Goal: Answer question/provide support

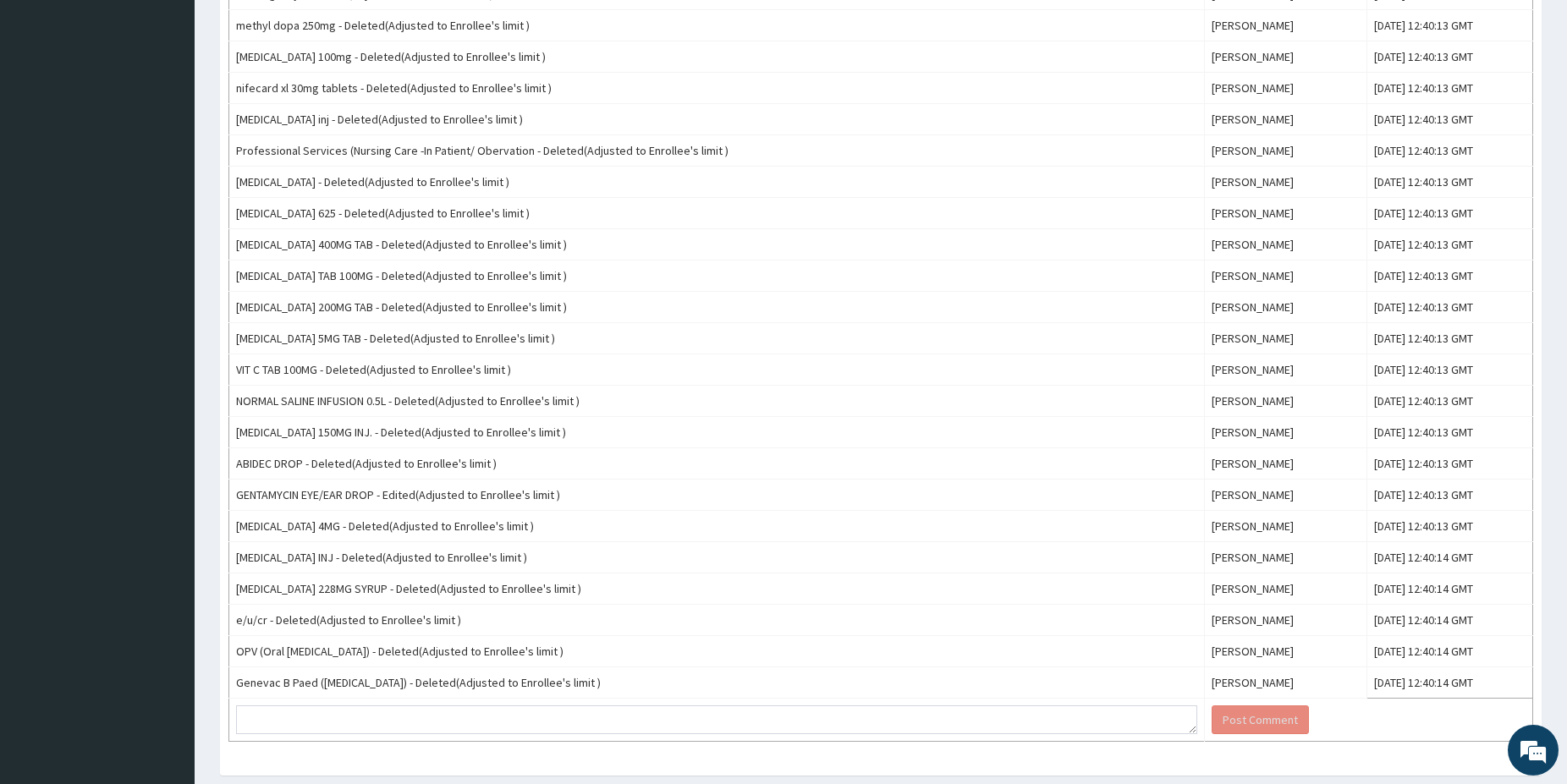
scroll to position [1126, 0]
click at [512, 704] on textarea at bounding box center [717, 718] width 961 height 29
type textarea "k"
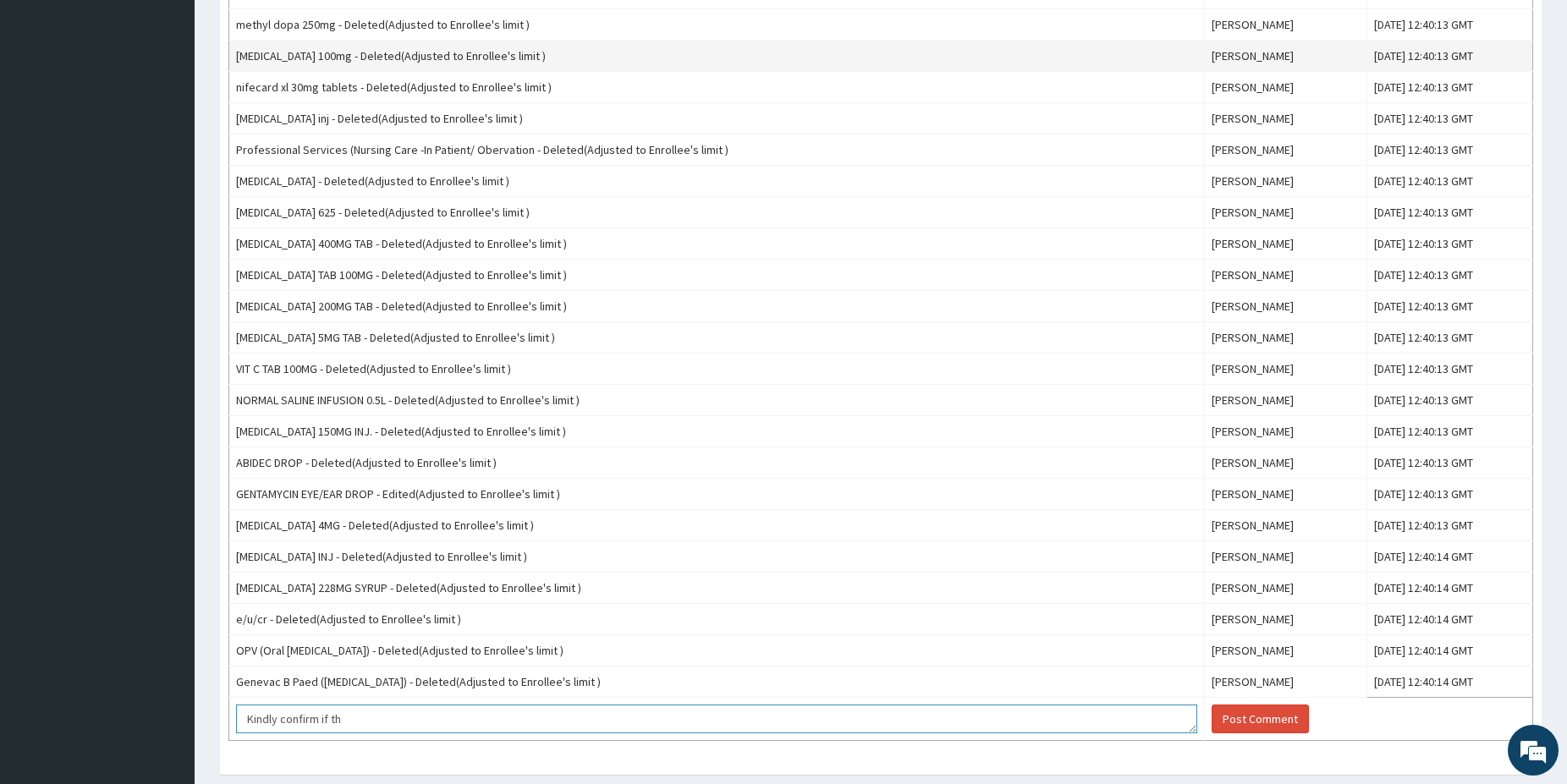
type textarea "Kindly confirm if th"
